Goal: Task Accomplishment & Management: Use online tool/utility

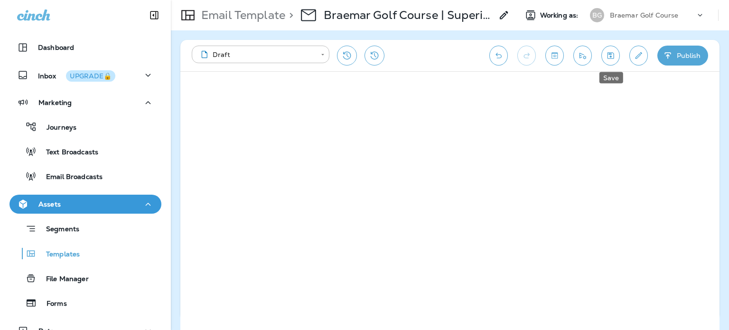
click at [618, 58] on button "Save" at bounding box center [610, 56] width 19 height 20
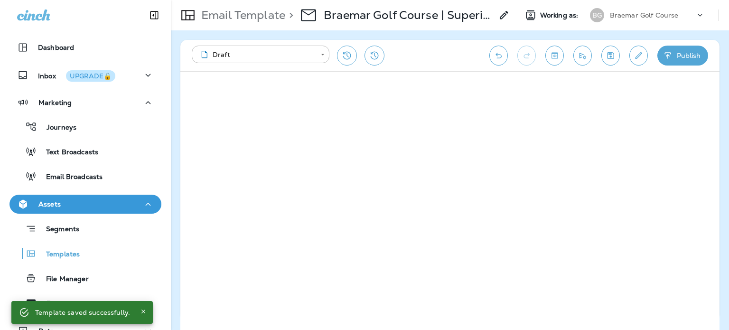
click at [615, 16] on p "Braemar Golf Course" at bounding box center [644, 15] width 69 height 8
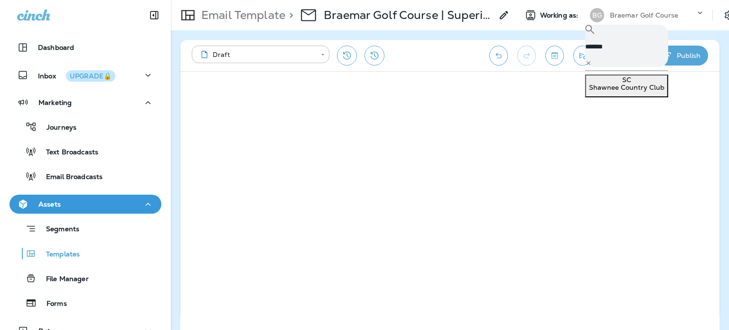
type input "*******"
click at [636, 76] on div "SC Shawnee Country Club" at bounding box center [626, 83] width 75 height 15
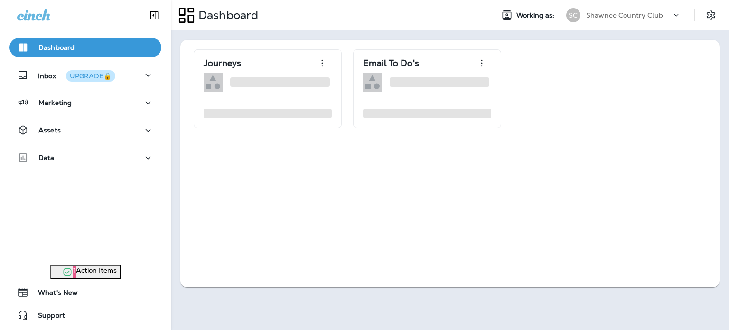
click at [646, 35] on button "Continue to Dashboard" at bounding box center [687, 27] width 83 height 15
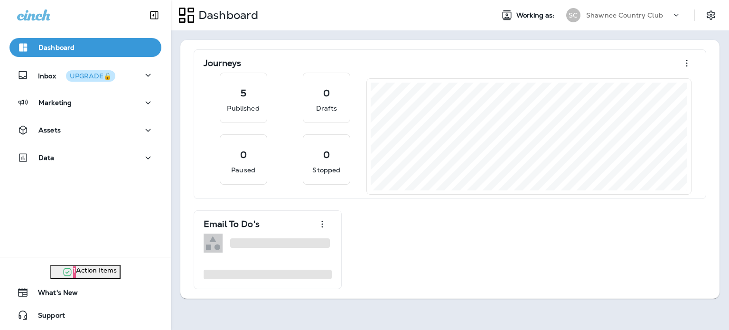
click at [134, 13] on button "close" at bounding box center [126, 6] width 18 height 13
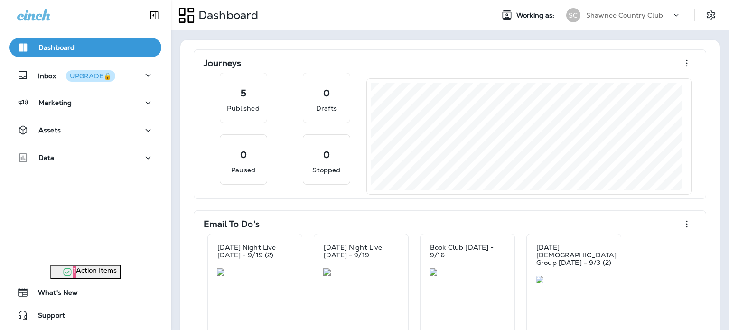
click at [74, 129] on div "Assets" at bounding box center [85, 130] width 137 height 12
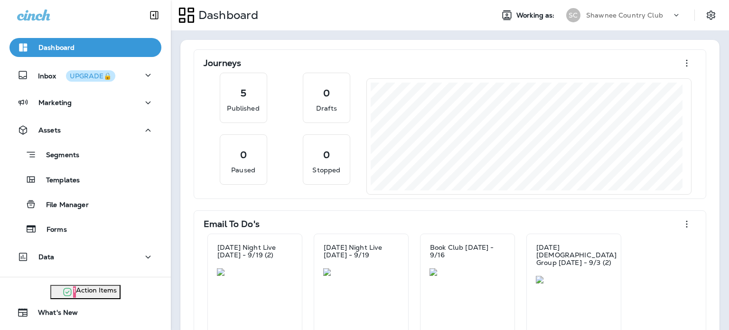
click at [84, 186] on div "Templates" at bounding box center [85, 179] width 144 height 14
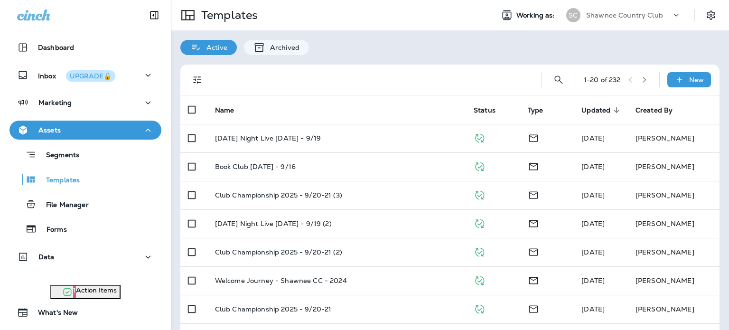
click at [99, 110] on button "Marketing" at bounding box center [85, 102] width 152 height 19
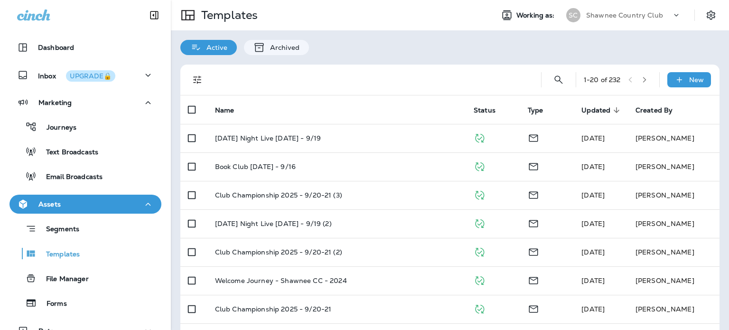
click at [86, 171] on div "Email Broadcasts" at bounding box center [57, 176] width 89 height 14
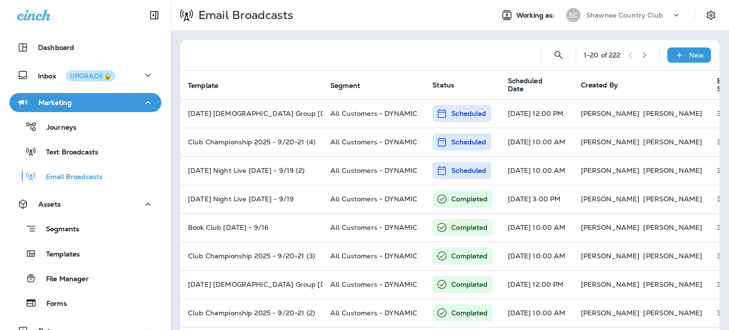
click at [79, 254] on p "Templates" at bounding box center [58, 254] width 43 height 9
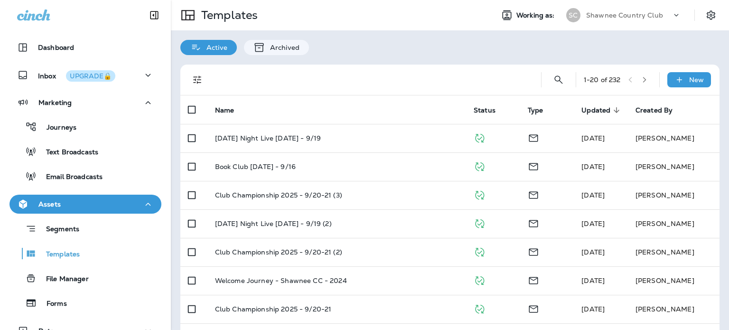
click at [80, 173] on p "Email Broadcasts" at bounding box center [70, 177] width 66 height 9
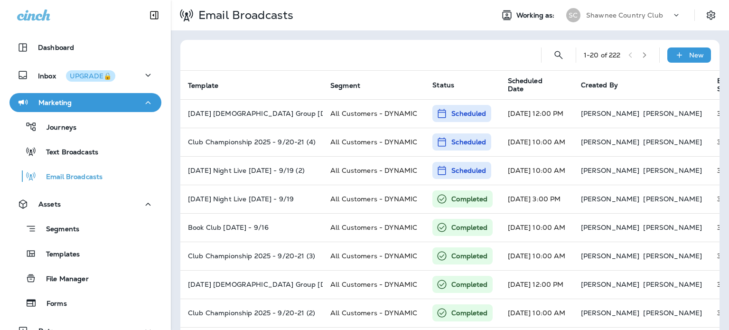
click at [78, 254] on p "Templates" at bounding box center [58, 254] width 43 height 9
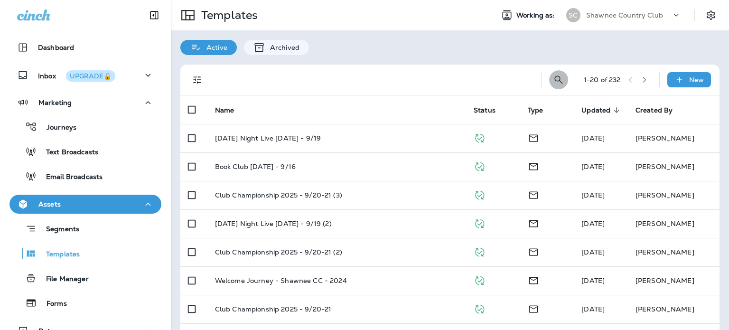
click at [553, 77] on icon "Search Templates" at bounding box center [558, 79] width 11 height 11
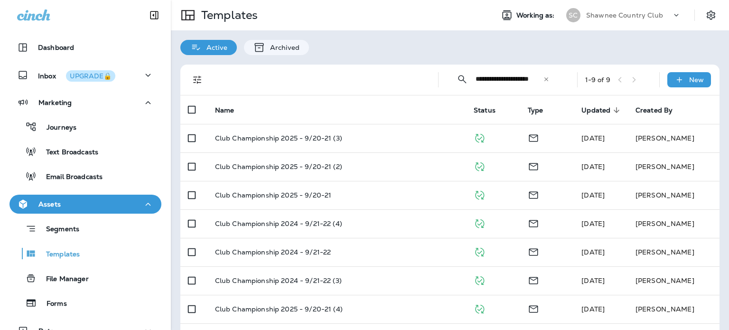
scroll to position [0, 12]
type input "**********"
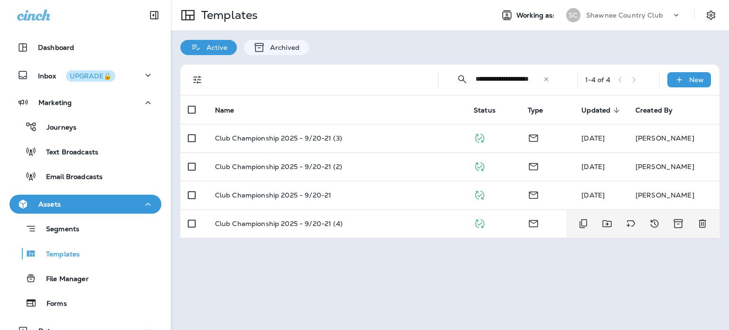
scroll to position [0, 0]
click at [361, 220] on div "Club Championship 2025 - 9/20-21 (4)" at bounding box center [337, 224] width 244 height 8
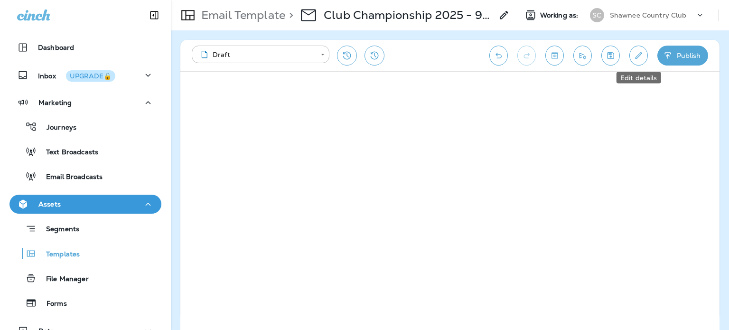
click at [640, 51] on icon "Edit details" at bounding box center [639, 55] width 10 height 9
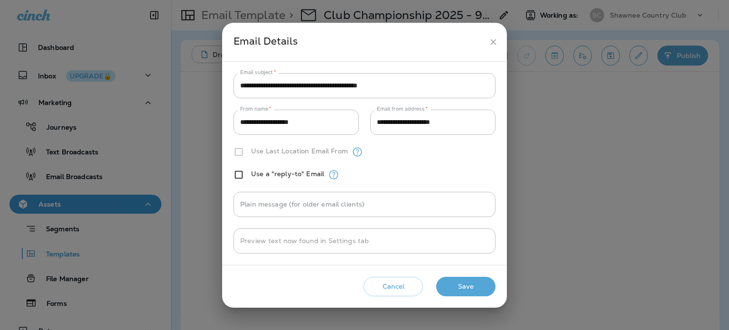
click at [489, 43] on icon "close" at bounding box center [493, 42] width 10 height 10
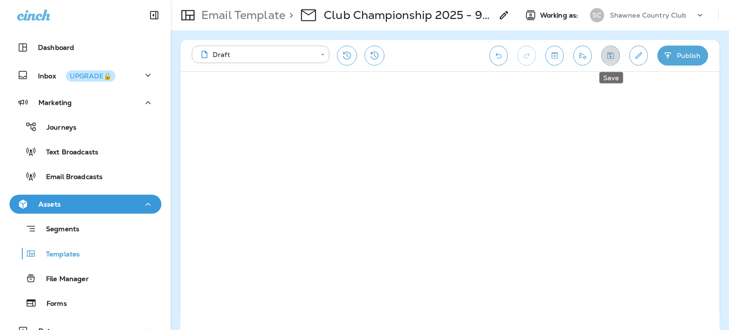
click at [613, 55] on icon "Save" at bounding box center [611, 55] width 10 height 9
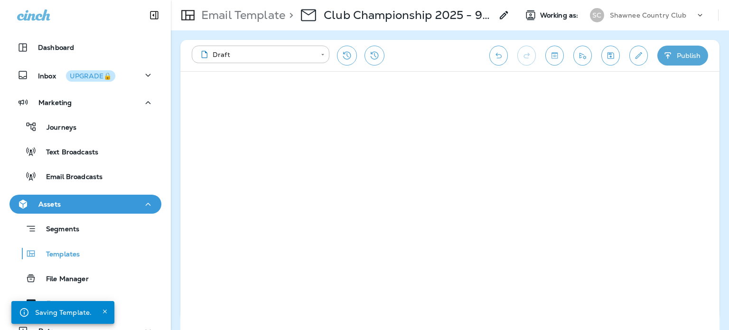
click at [673, 56] on button "Publish" at bounding box center [682, 56] width 51 height 20
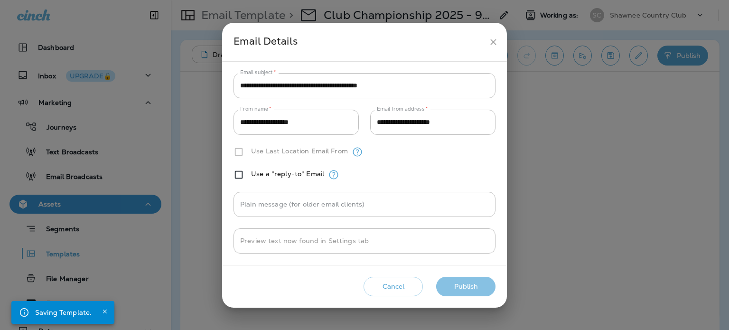
click at [473, 282] on button "Publish" at bounding box center [465, 286] width 59 height 19
